Goal: Navigation & Orientation: Find specific page/section

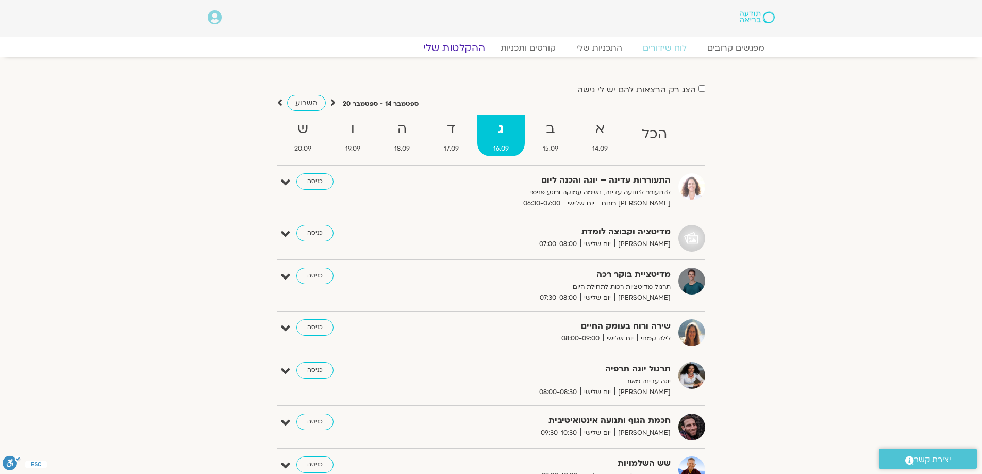
click at [456, 51] on link "ההקלטות שלי" at bounding box center [454, 48] width 87 height 12
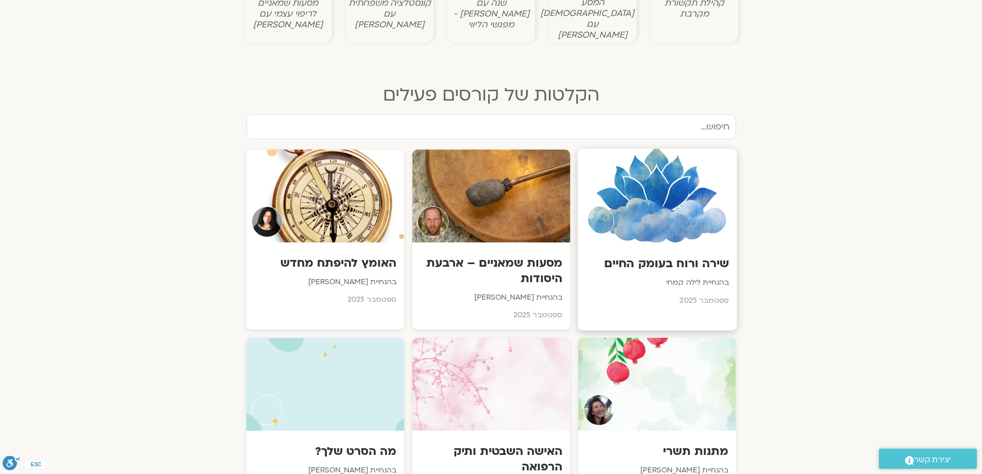
scroll to position [464, 0]
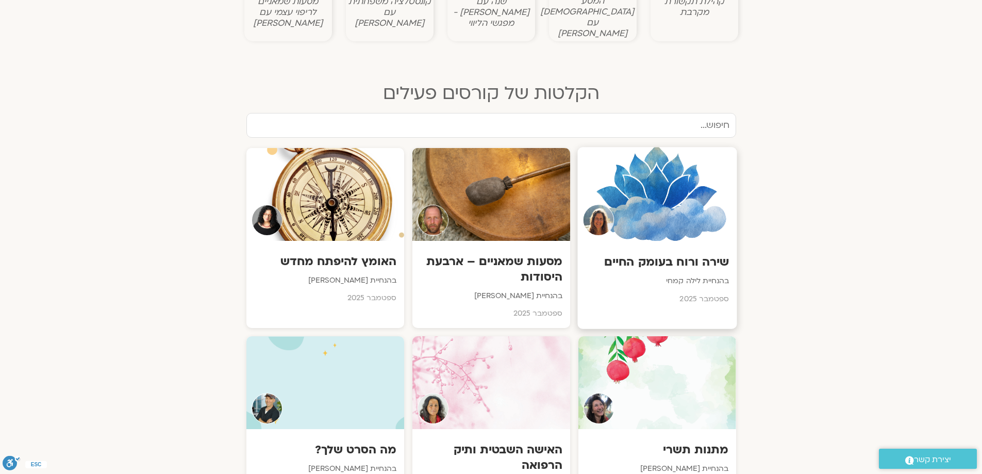
click at [653, 241] on div "שירה ורוח בעומק החיים בהנחיית לילה [PERSON_NAME][DATE]" at bounding box center [657, 277] width 159 height 72
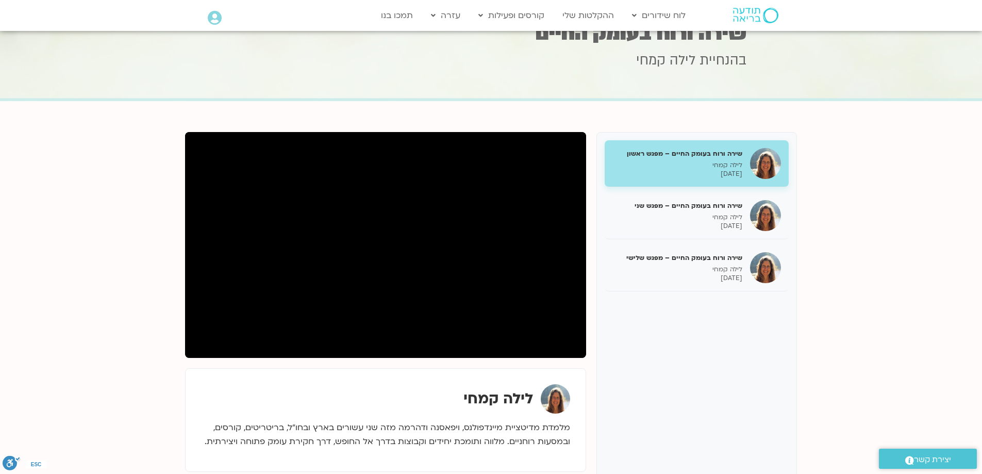
scroll to position [52, 0]
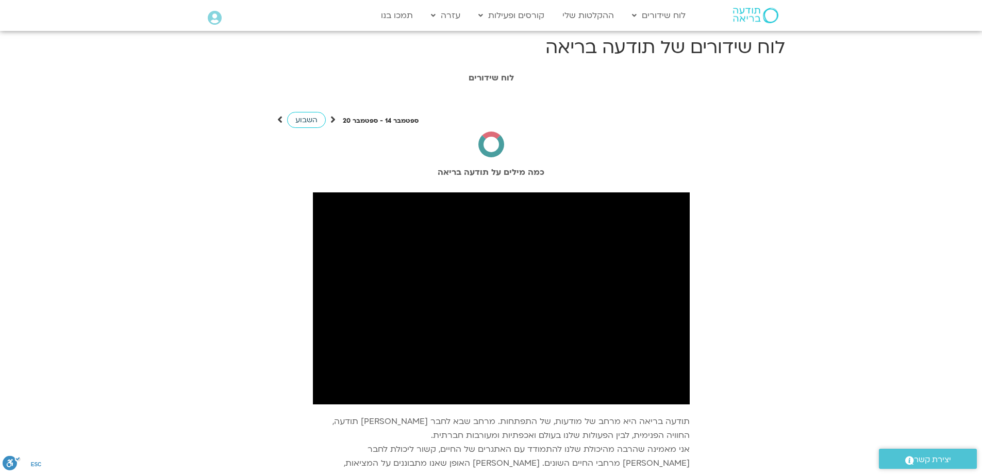
click at [307, 119] on span "השבוע" at bounding box center [306, 120] width 22 height 10
click at [695, 35] on link "לוח שידורים יומי" at bounding box center [683, 37] width 113 height 24
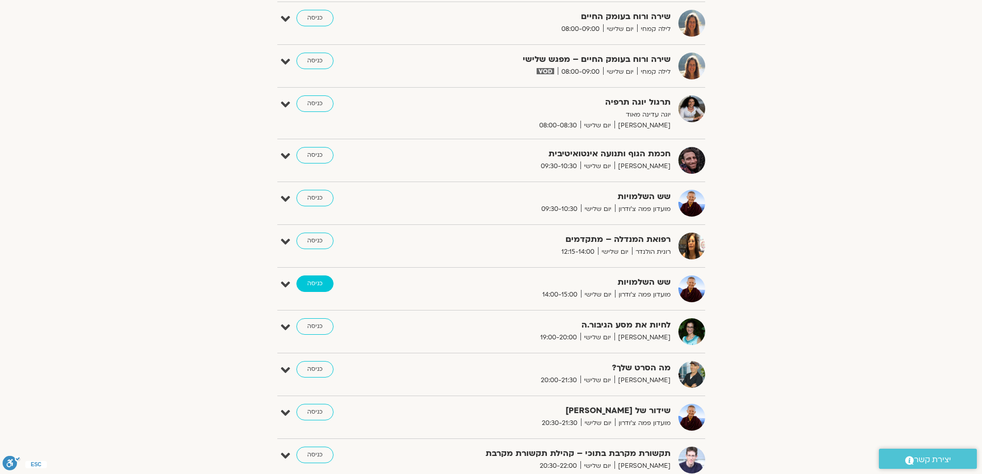
click at [318, 285] on link "כניסה" at bounding box center [315, 283] width 37 height 17
